Goal: Task Accomplishment & Management: Manage account settings

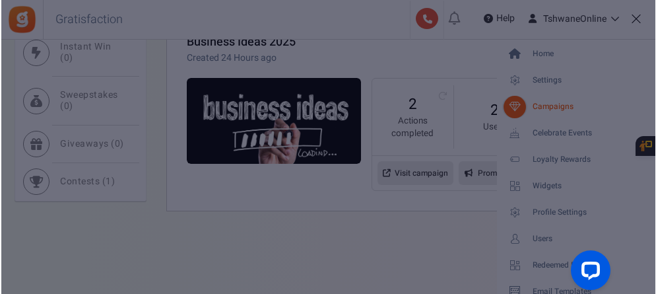
scroll to position [641, 0]
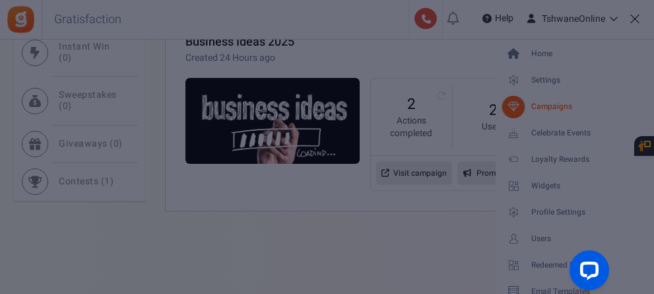
click at [276, 222] on div at bounding box center [327, 147] width 654 height 294
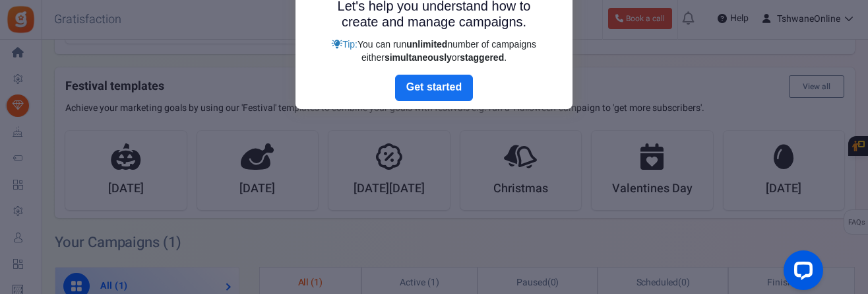
scroll to position [169, 0]
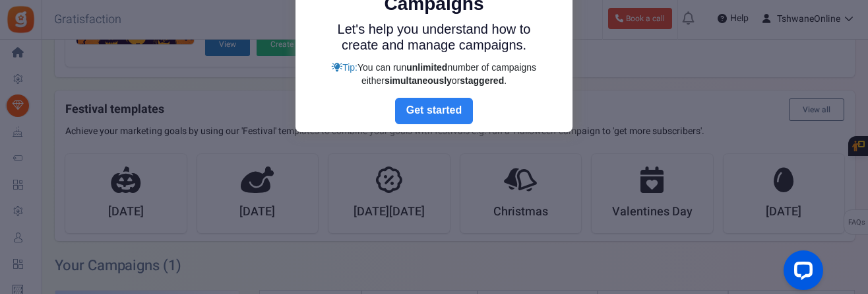
click at [431, 109] on link "Next" at bounding box center [434, 111] width 78 height 26
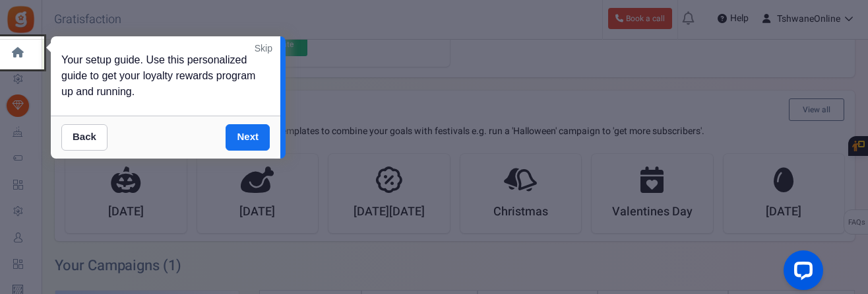
click at [263, 44] on link "Skip" at bounding box center [264, 48] width 18 height 13
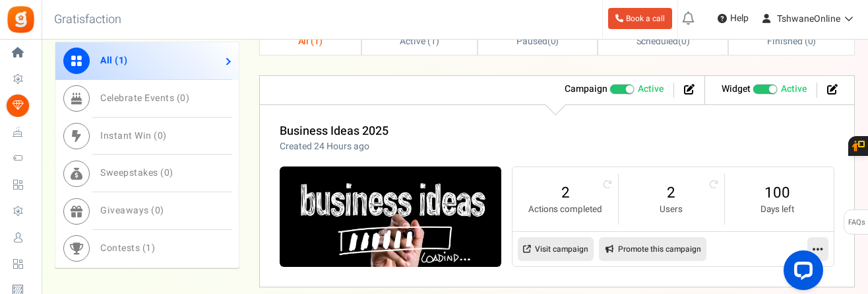
scroll to position [499, 0]
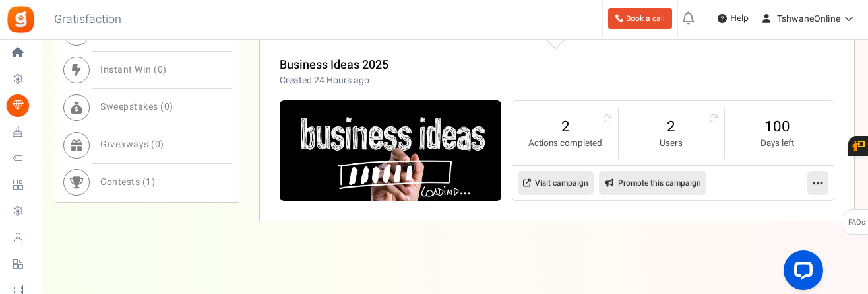
click at [653, 181] on icon at bounding box center [818, 183] width 11 height 12
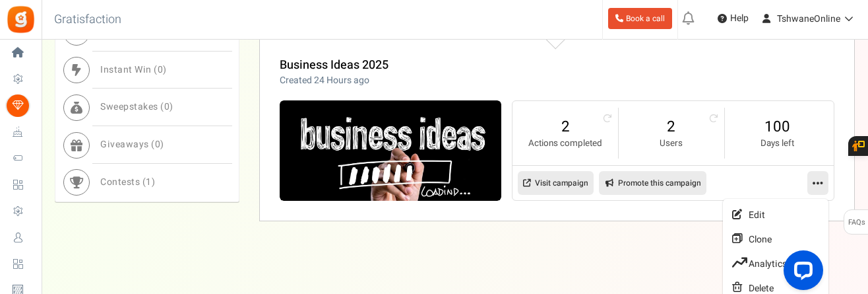
scroll to position [509, 0]
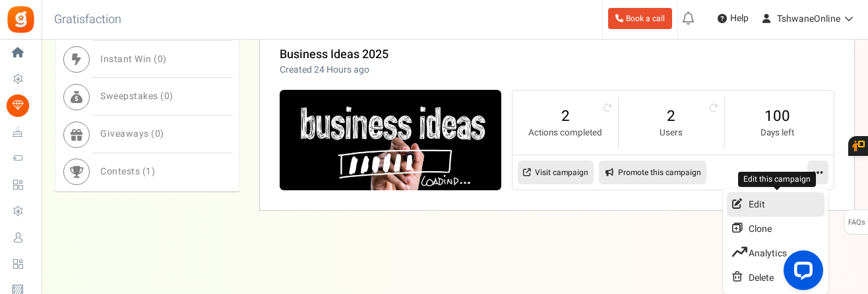
click at [653, 201] on link "Edit" at bounding box center [776, 204] width 98 height 24
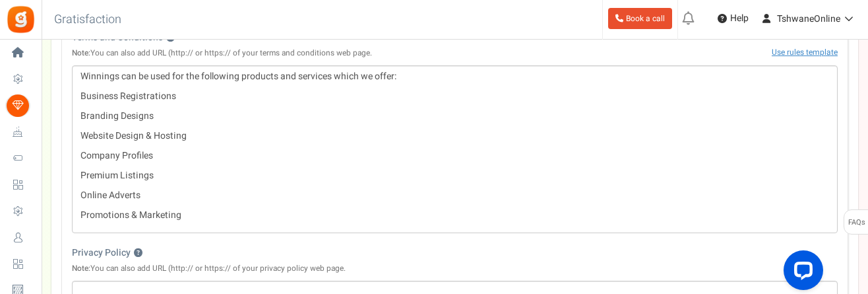
scroll to position [462, 0]
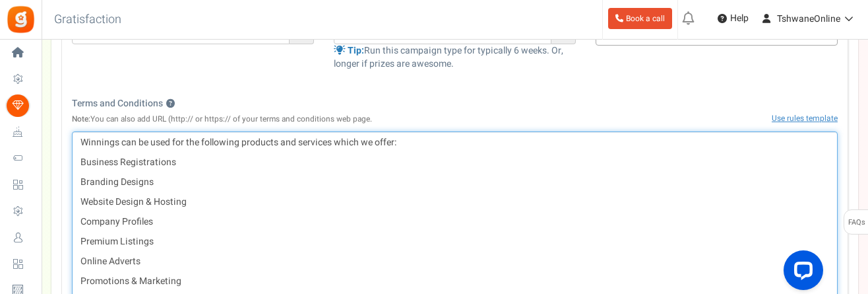
click at [410, 149] on div "Winnings can be used for the following products and services which we offer: Bu…" at bounding box center [455, 215] width 766 height 168
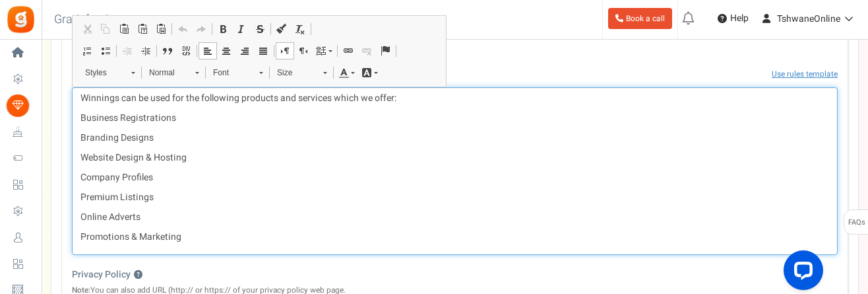
scroll to position [528, 0]
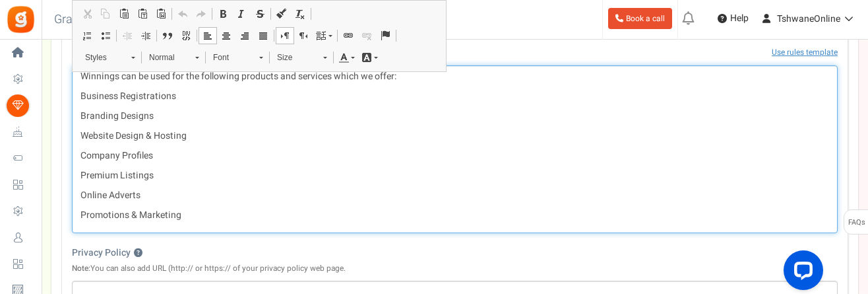
click at [189, 211] on p "Promotions & Marketing" at bounding box center [454, 214] width 749 height 13
click at [215, 219] on p "Promotions & Marketing" at bounding box center [454, 214] width 749 height 13
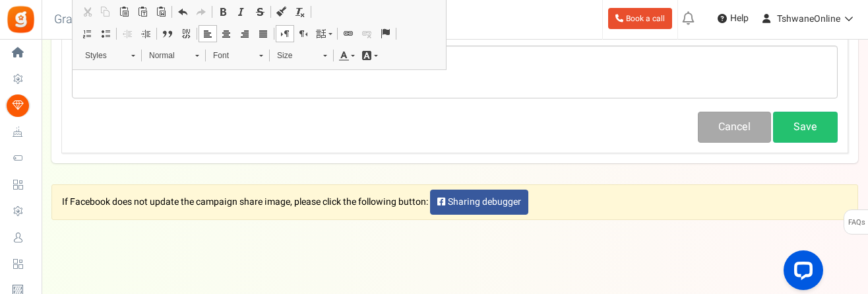
scroll to position [835, 0]
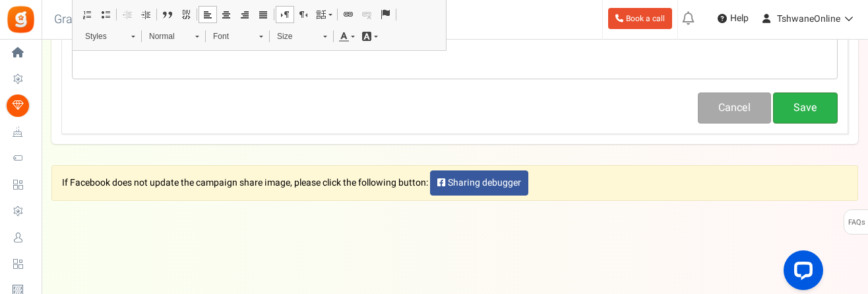
click at [653, 100] on button "Save" at bounding box center [805, 107] width 65 height 31
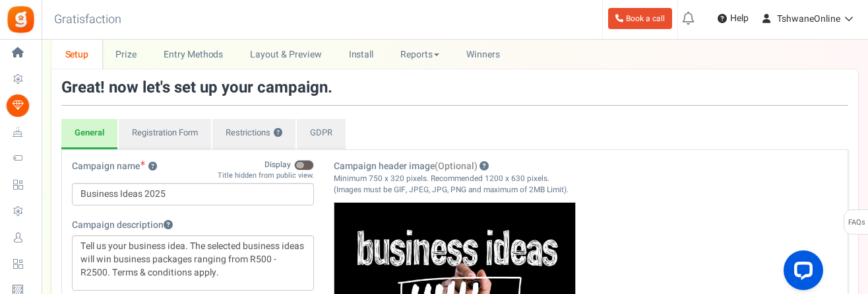
scroll to position [43, 0]
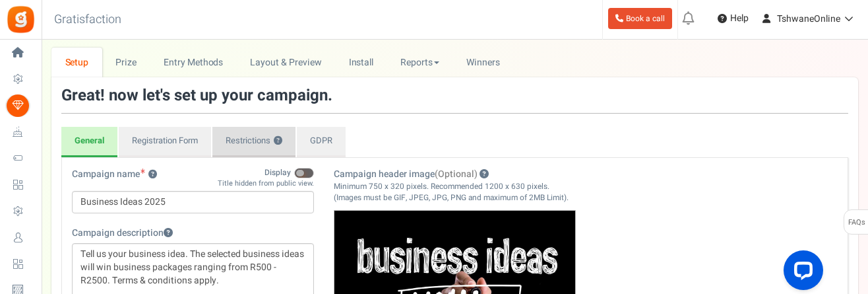
click at [259, 141] on link "Restrictions ?" at bounding box center [253, 142] width 83 height 30
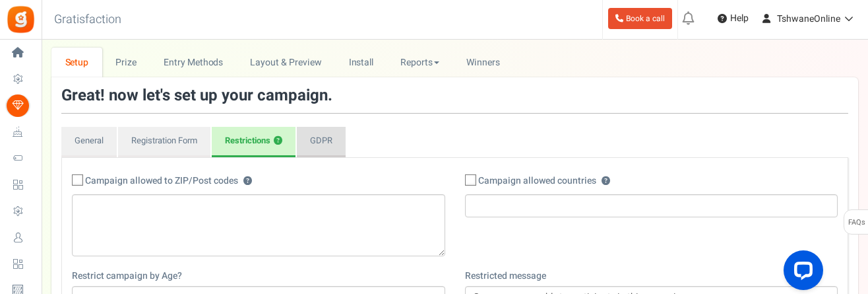
click at [322, 150] on link "GDPR" at bounding box center [321, 142] width 49 height 30
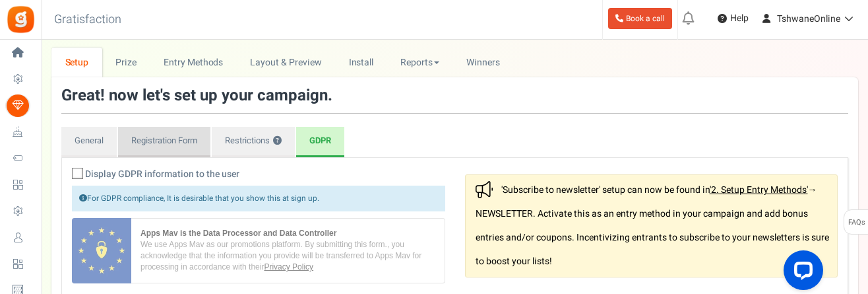
click at [187, 142] on link "Registration Form" at bounding box center [164, 142] width 92 height 30
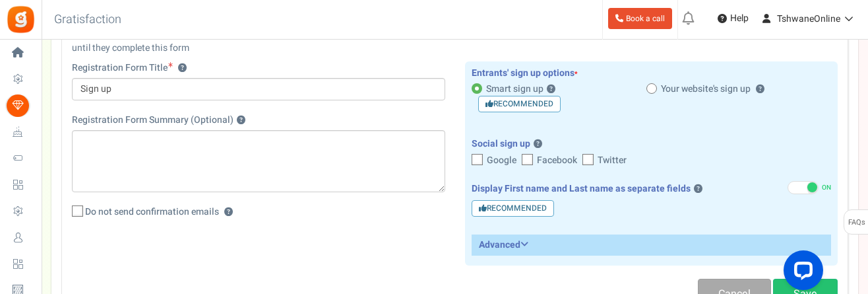
scroll to position [241, 0]
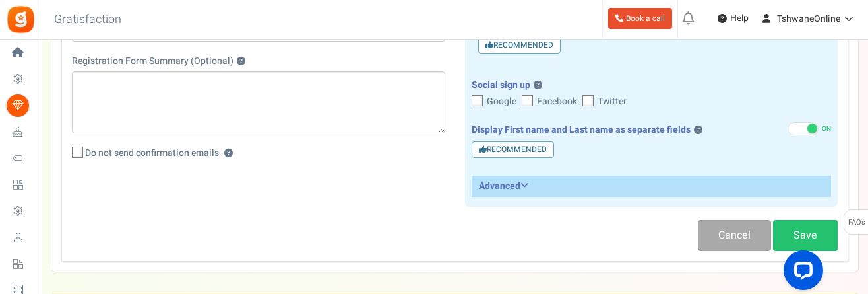
click at [533, 185] on h3 "Advanced" at bounding box center [651, 185] width 359 height 19
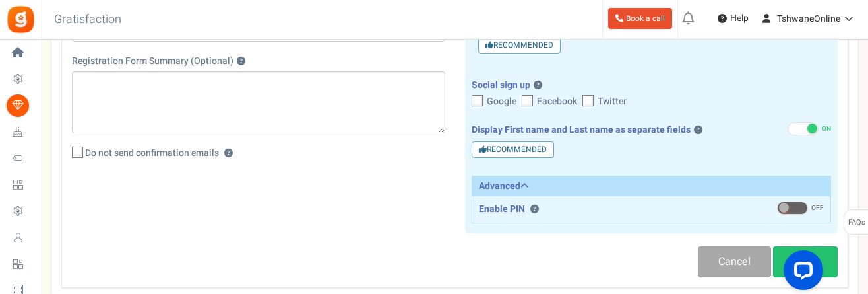
click at [653, 208] on span at bounding box center [784, 208] width 10 height 10
click at [653, 208] on input "ON OFF" at bounding box center [777, 208] width 0 height 9
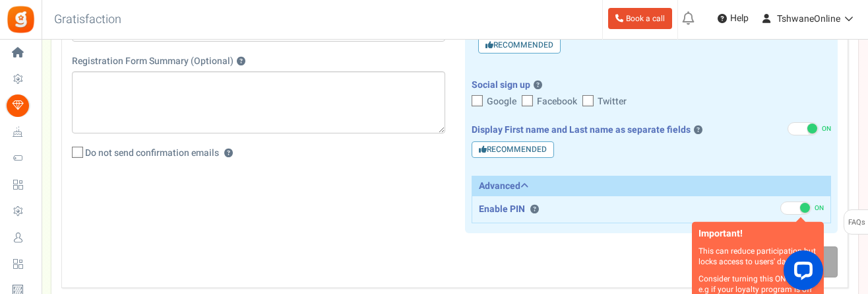
scroll to position [307, 0]
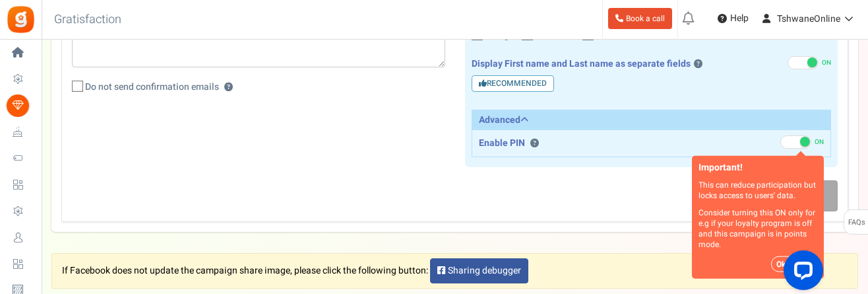
click at [653, 142] on span at bounding box center [805, 142] width 10 height 10
click at [653, 142] on input "ON OFF" at bounding box center [780, 142] width 0 height 9
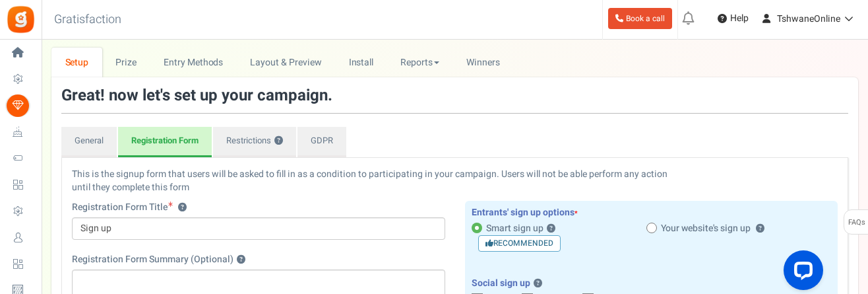
scroll to position [109, 0]
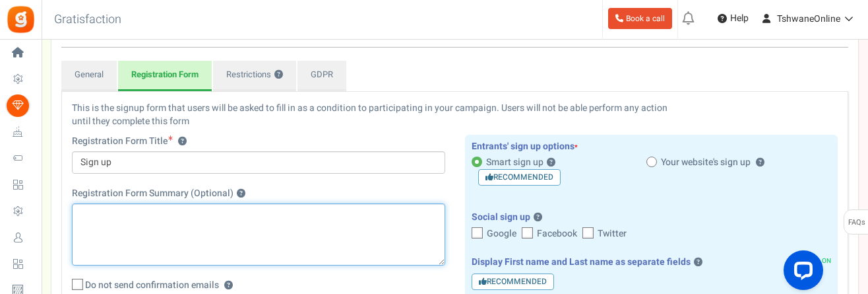
click at [135, 215] on textarea "Registration Form Summary (Optional) ?" at bounding box center [258, 234] width 373 height 62
click at [94, 221] on textarea "Registration Form Summary (Optional) ?" at bounding box center [258, 234] width 373 height 62
type textarea "Name Contact Number"
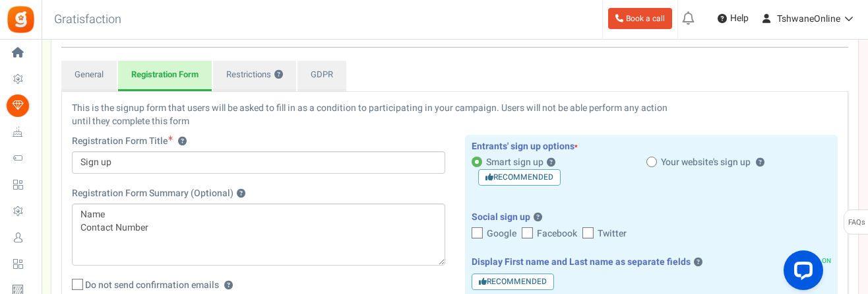
click at [650, 158] on span at bounding box center [651, 161] width 11 height 11
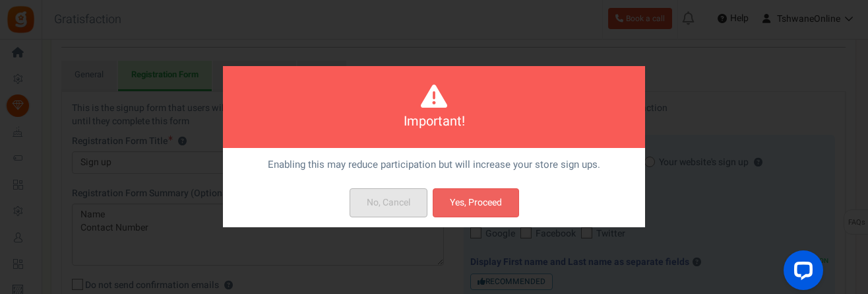
click at [387, 199] on button "No, Cancel" at bounding box center [389, 202] width 78 height 29
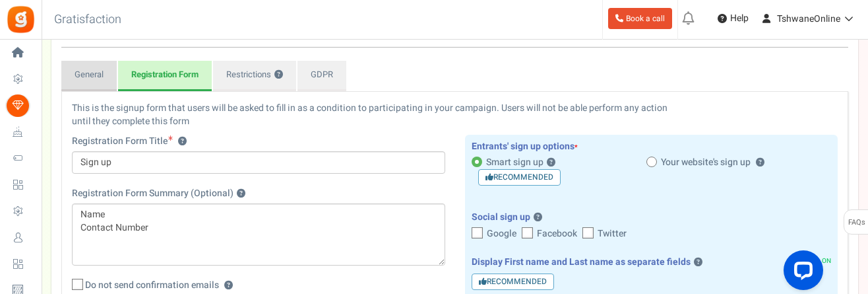
click at [92, 76] on link "General" at bounding box center [88, 76] width 55 height 30
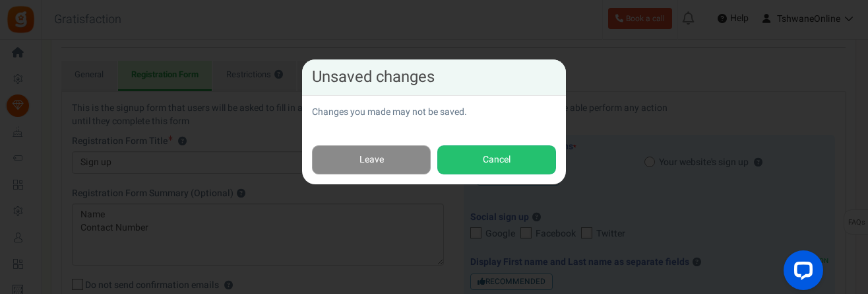
click at [397, 162] on link "Leave" at bounding box center [371, 160] width 119 height 30
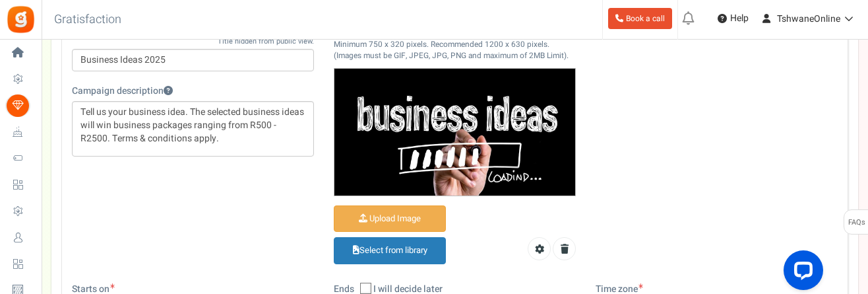
scroll to position [175, 0]
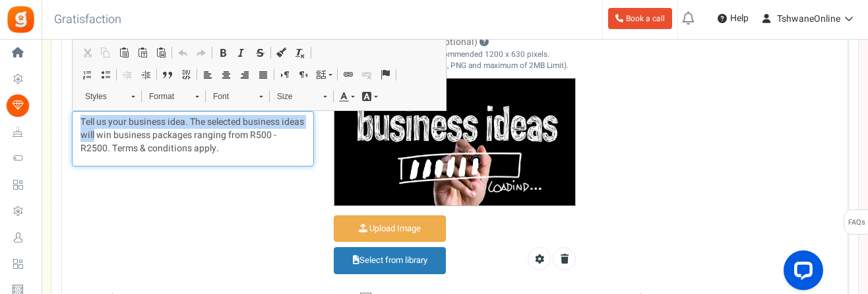
drag, startPoint x: 118, startPoint y: 134, endPoint x: 69, endPoint y: 111, distance: 54.0
click at [69, 111] on div "Campaign name ? Display Title hidden from public view. Business Ideas 2025 This…" at bounding box center [193, 108] width 262 height 144
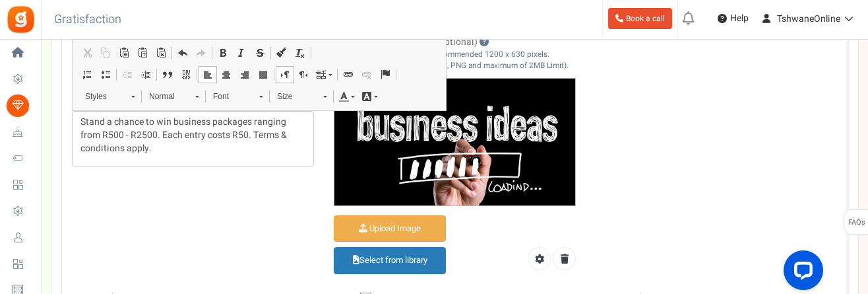
click at [288, 192] on div "Campaign name ? Display Title hidden from public view. Business Ideas 2025 This…" at bounding box center [455, 164] width 786 height 257
click at [145, 134] on p "Stand a chance to win business packages ranging from R500 - R2500. Each entry c…" at bounding box center [192, 135] width 225 height 40
click at [119, 132] on p "Stand a chance to win business packages ranging from R500 - R5000. Each entry c…" at bounding box center [192, 135] width 225 height 40
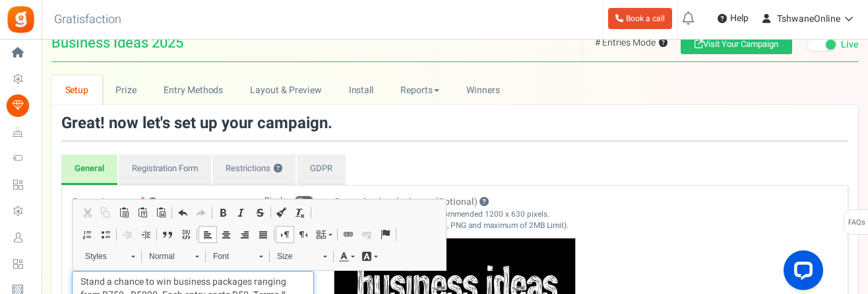
scroll to position [0, 0]
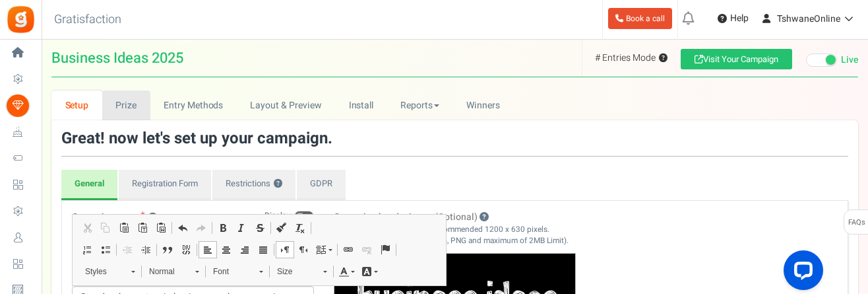
click at [131, 107] on link "Prize" at bounding box center [126, 105] width 48 height 30
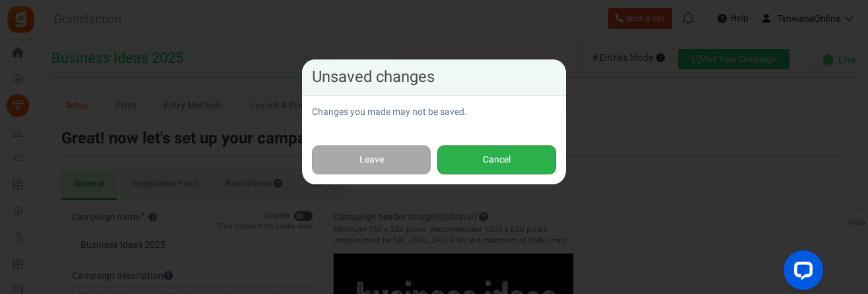
click at [478, 160] on button "Cancel" at bounding box center [496, 160] width 119 height 30
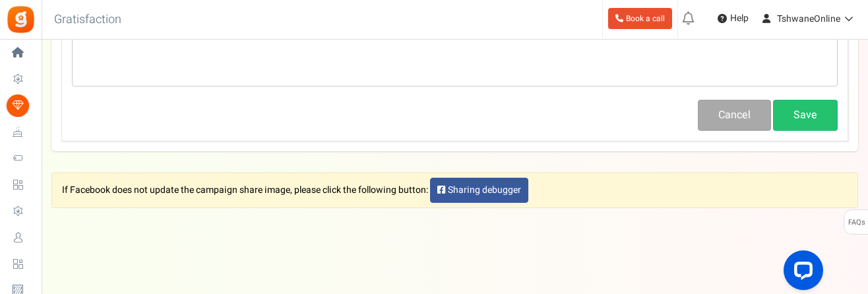
scroll to position [835, 0]
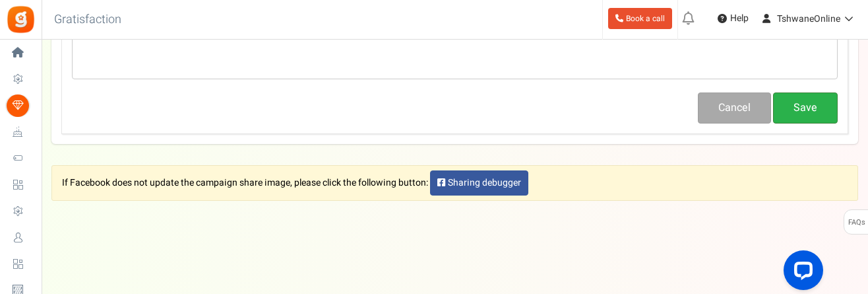
click at [653, 107] on button "Save" at bounding box center [805, 107] width 65 height 31
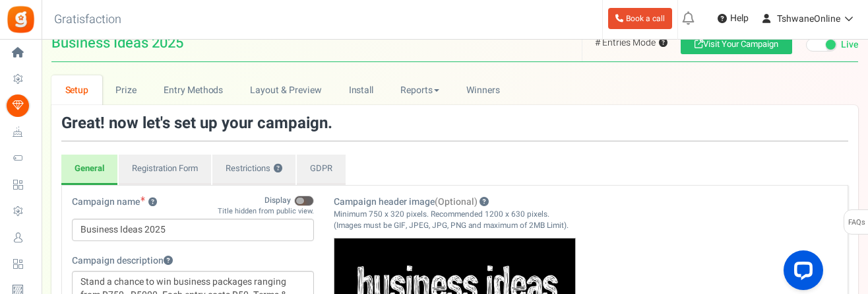
scroll to position [0, 0]
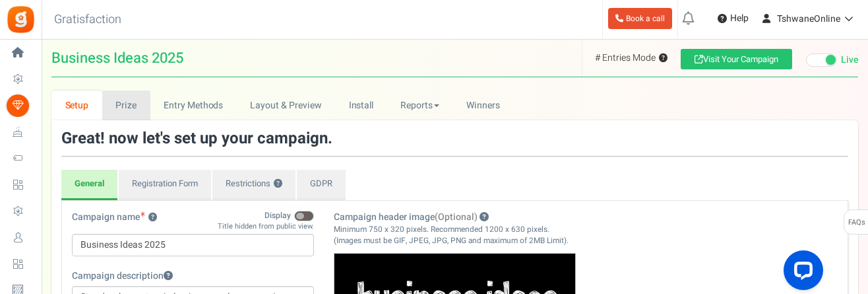
click at [133, 107] on link "Prize" at bounding box center [126, 105] width 48 height 30
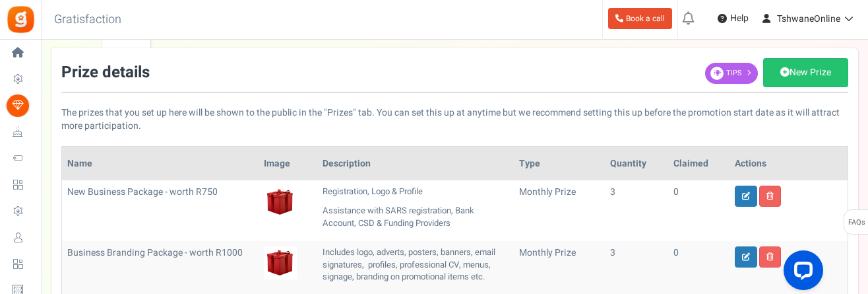
scroll to position [66, 0]
